Goal: Check status: Check status

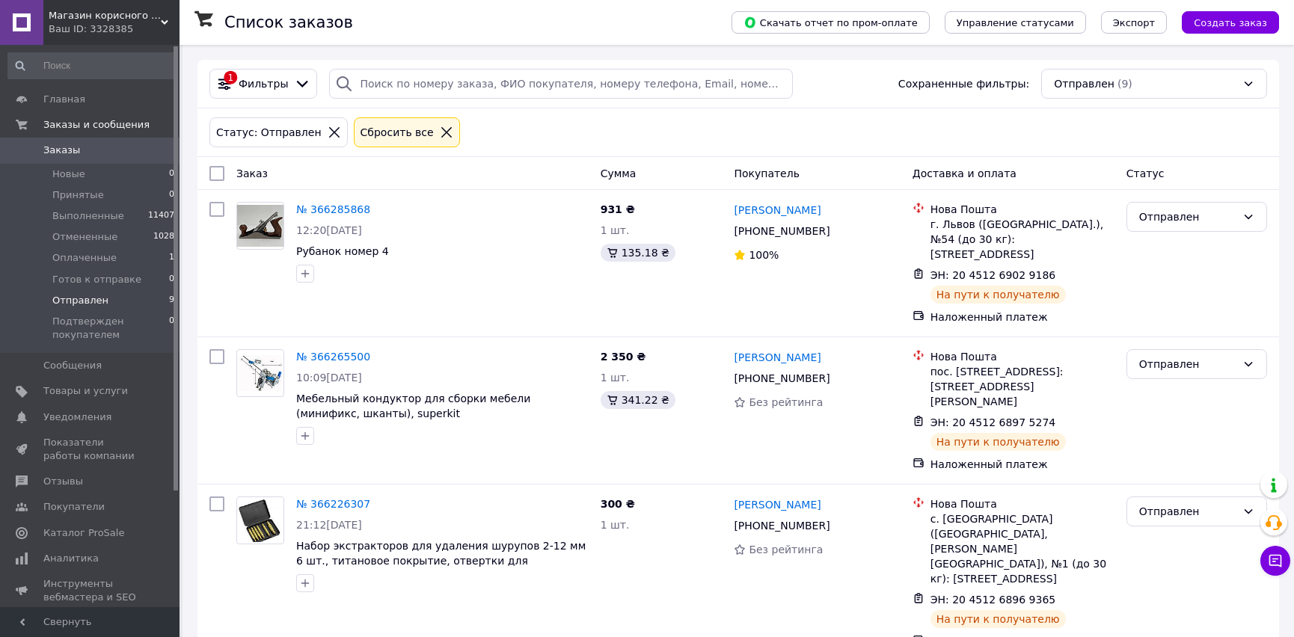
click at [72, 150] on span "Заказы" at bounding box center [61, 150] width 37 height 13
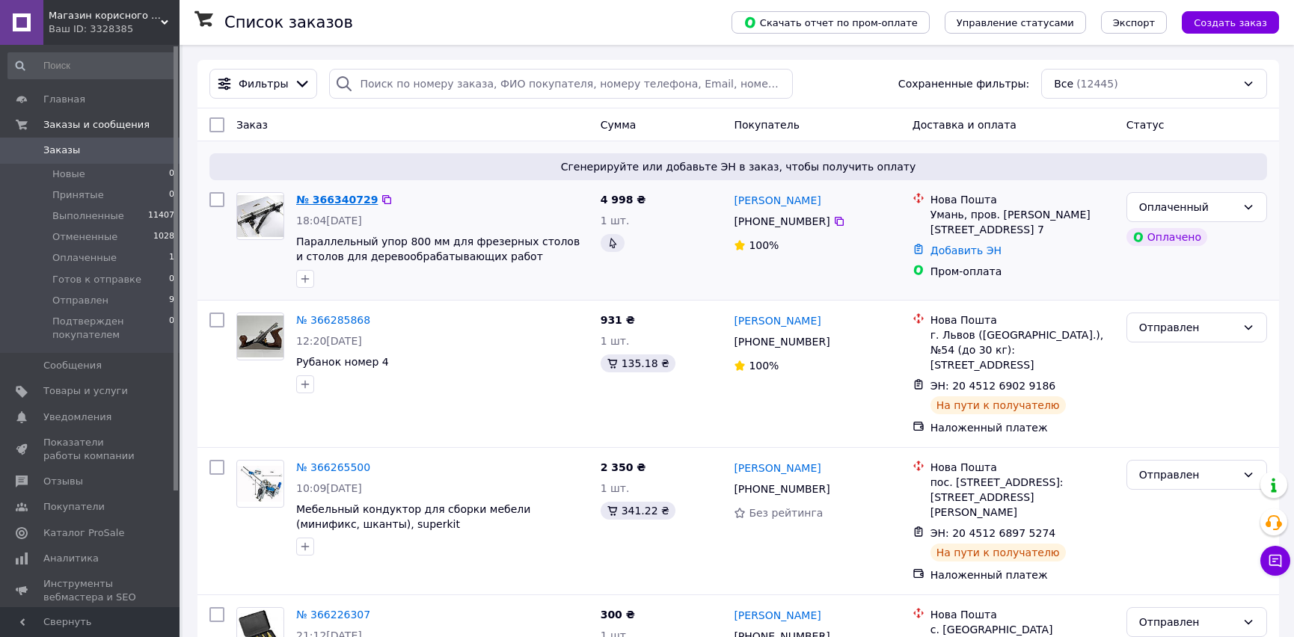
click at [333, 206] on link "№ 366340729" at bounding box center [336, 200] width 81 height 12
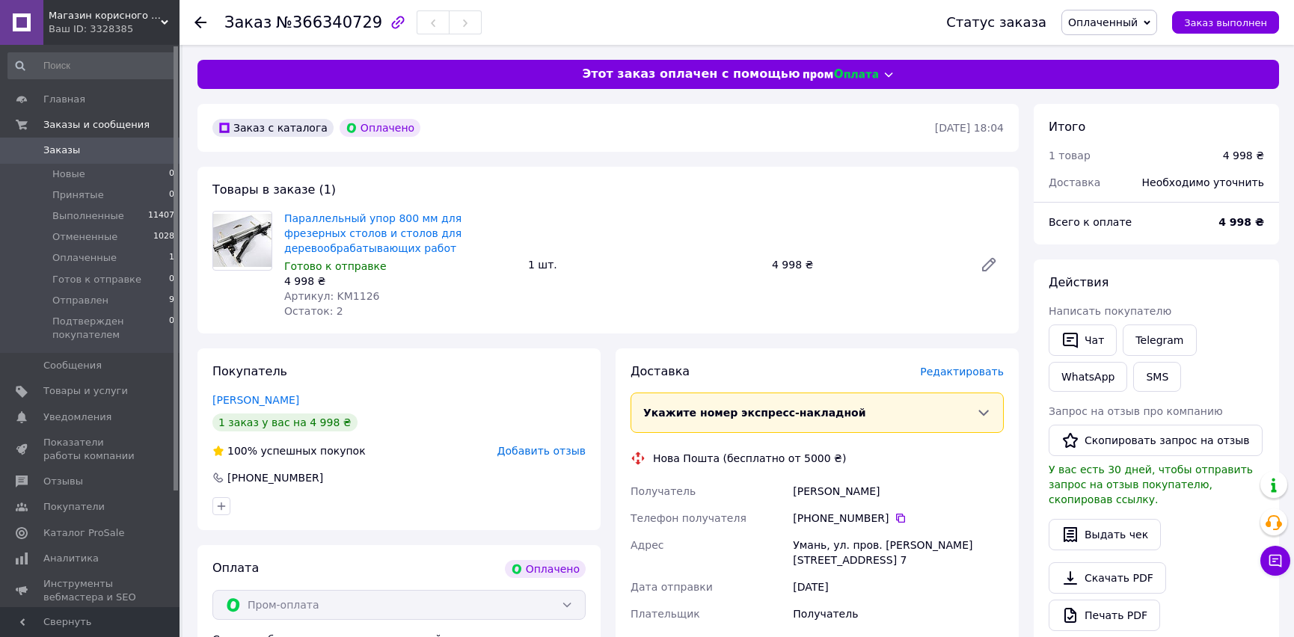
click at [68, 149] on span "Заказы" at bounding box center [61, 150] width 37 height 13
